Goal: Task Accomplishment & Management: Complete application form

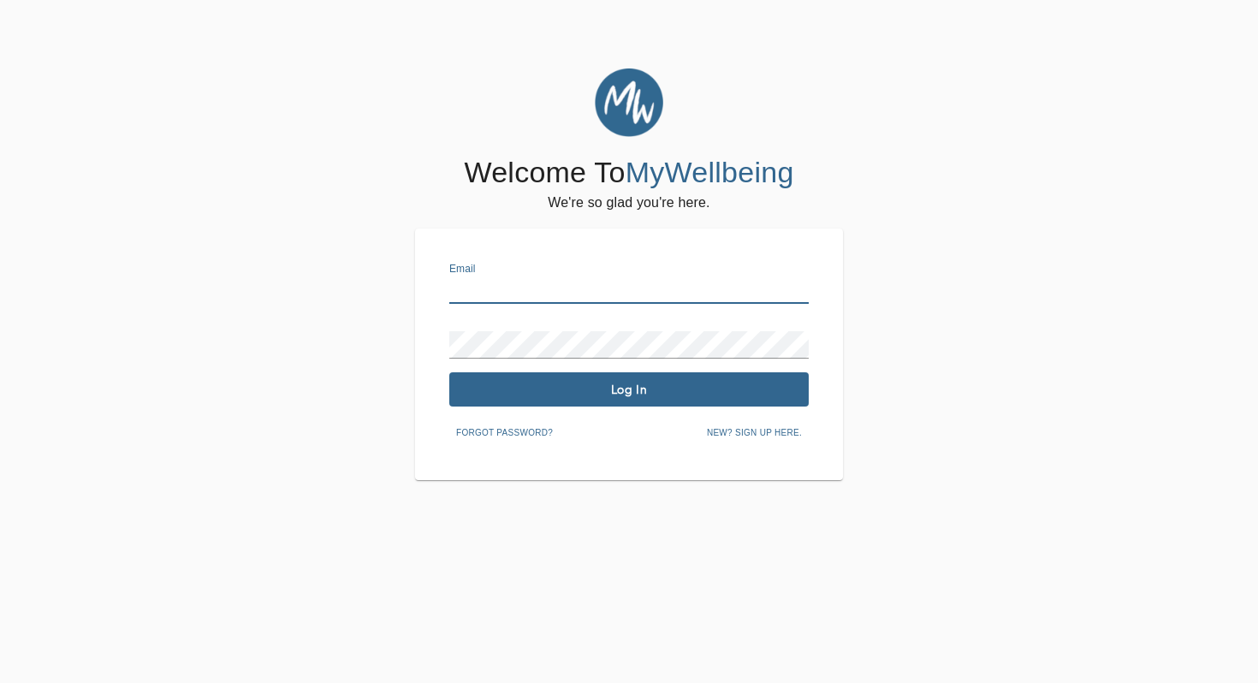
click at [522, 291] on input "text" at bounding box center [628, 289] width 359 height 27
click at [424, 330] on div "Email Password Log In Forgot password? New? Sign up here." at bounding box center [629, 354] width 428 height 252
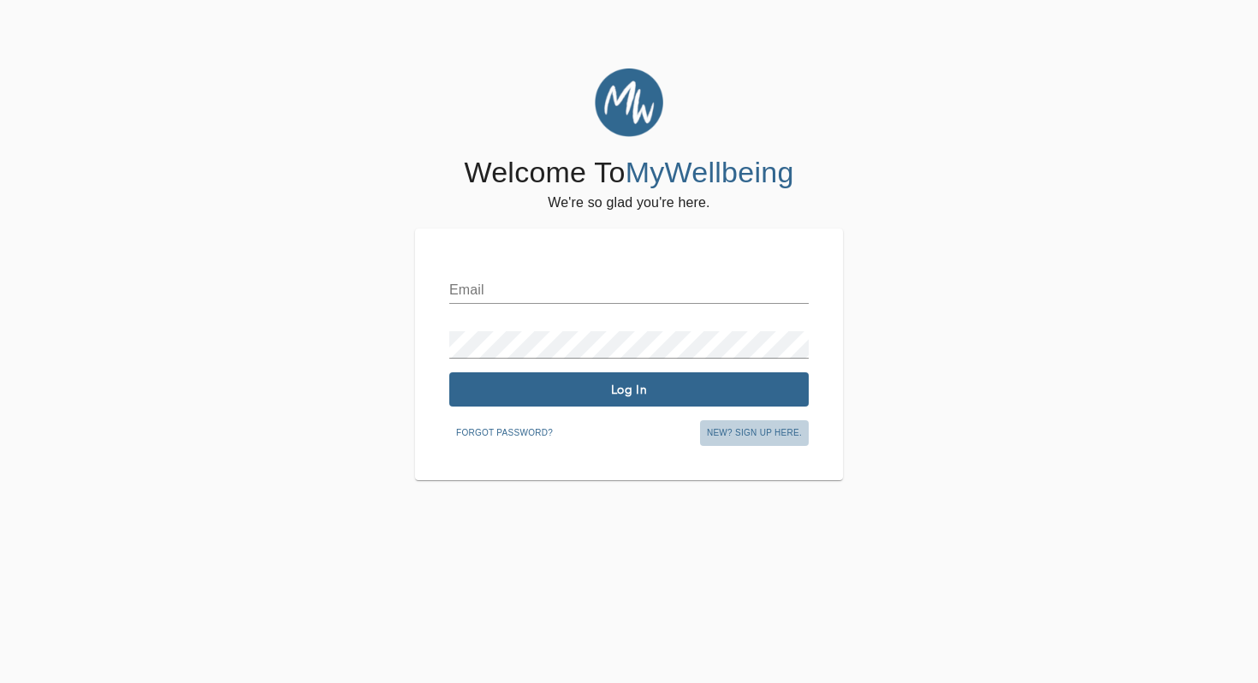
click at [768, 434] on span "New? Sign up here." at bounding box center [754, 432] width 95 height 15
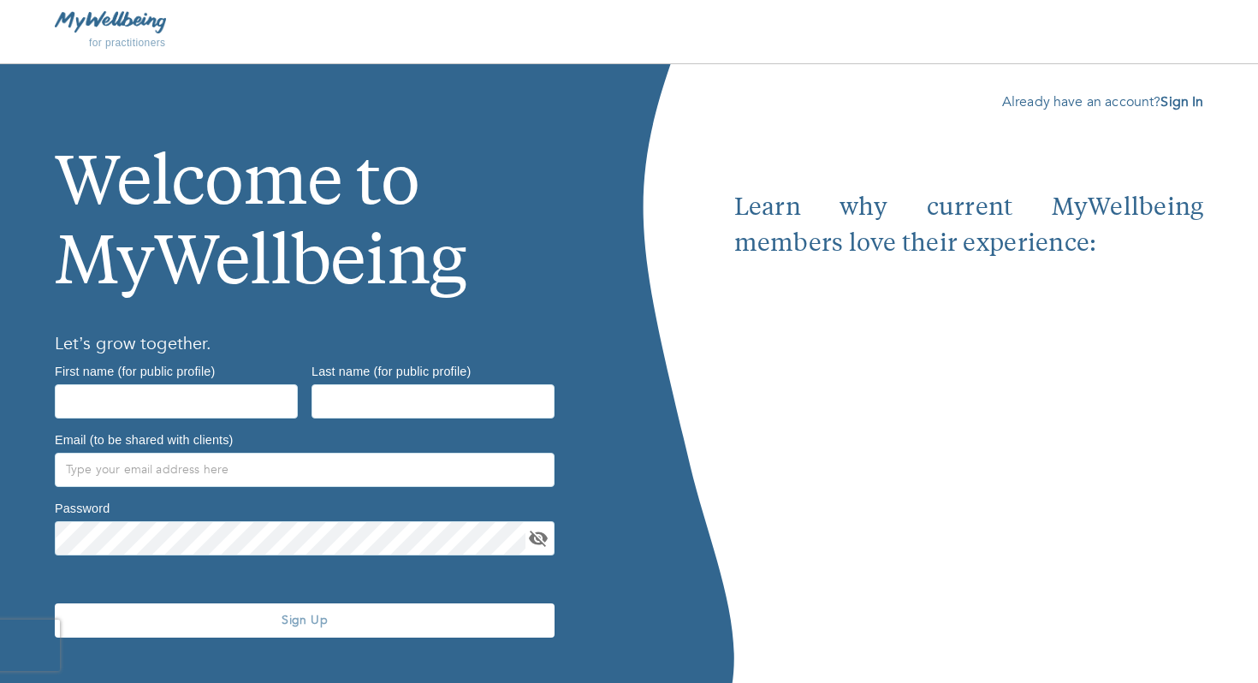
scroll to position [29, 0]
